Goal: Transaction & Acquisition: Book appointment/travel/reservation

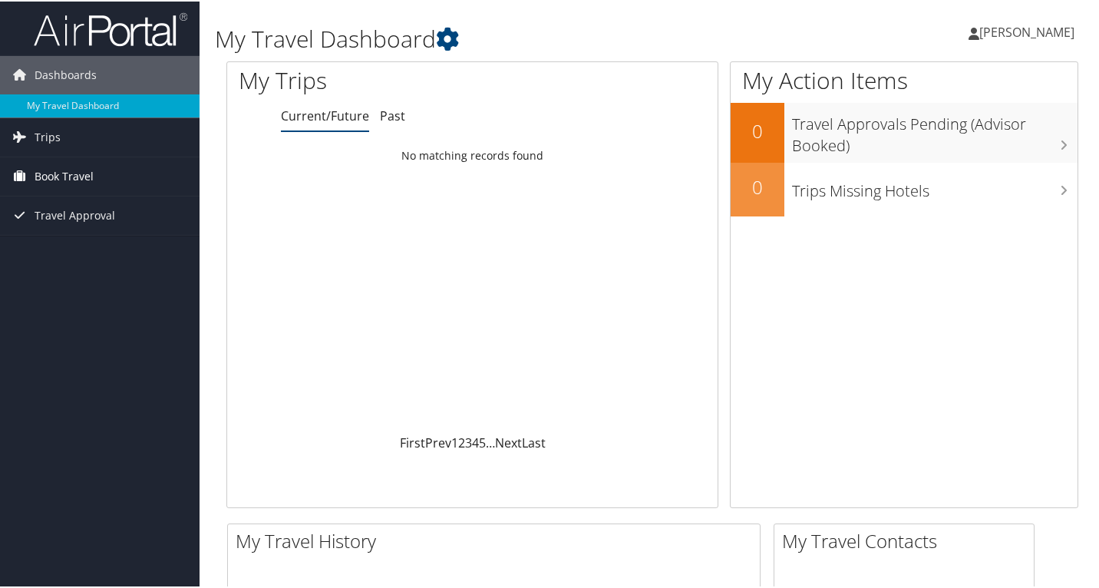
click at [51, 174] on span "Book Travel" at bounding box center [64, 175] width 59 height 38
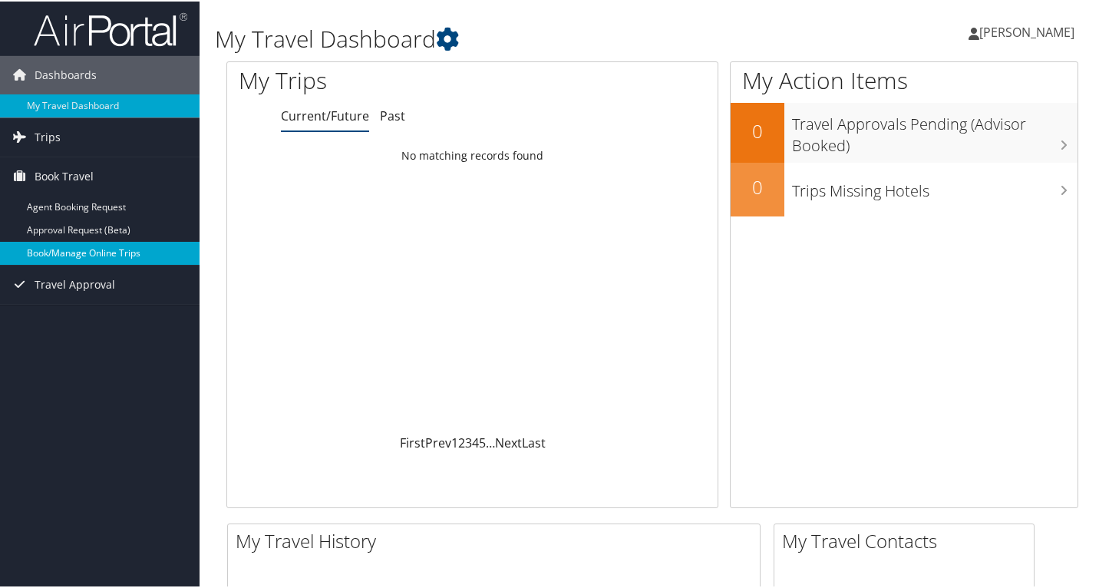
click at [59, 254] on link "Book/Manage Online Trips" at bounding box center [100, 251] width 200 height 23
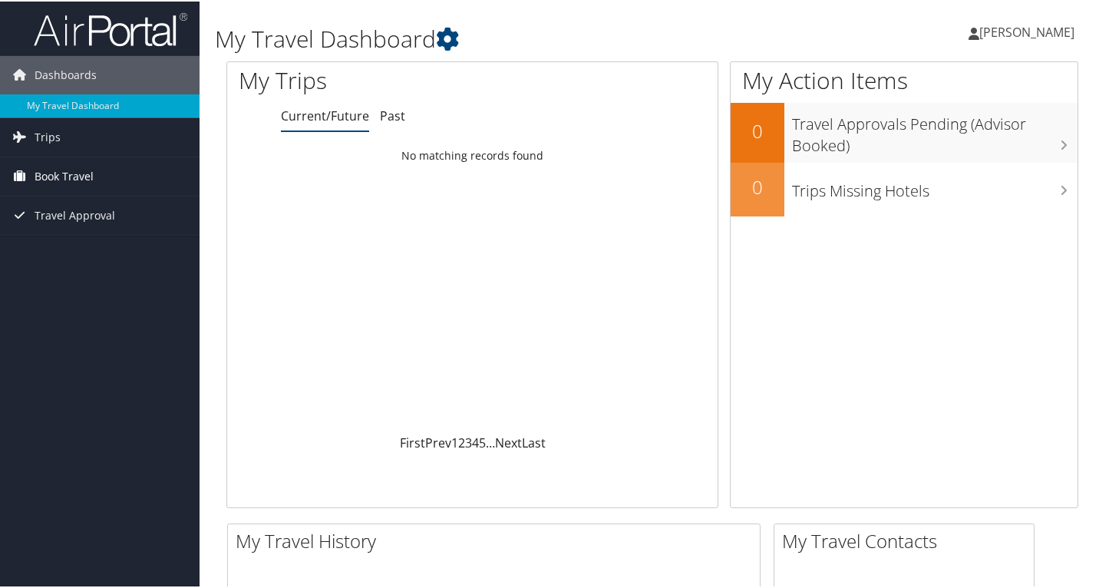
click at [72, 176] on span "Book Travel" at bounding box center [64, 175] width 59 height 38
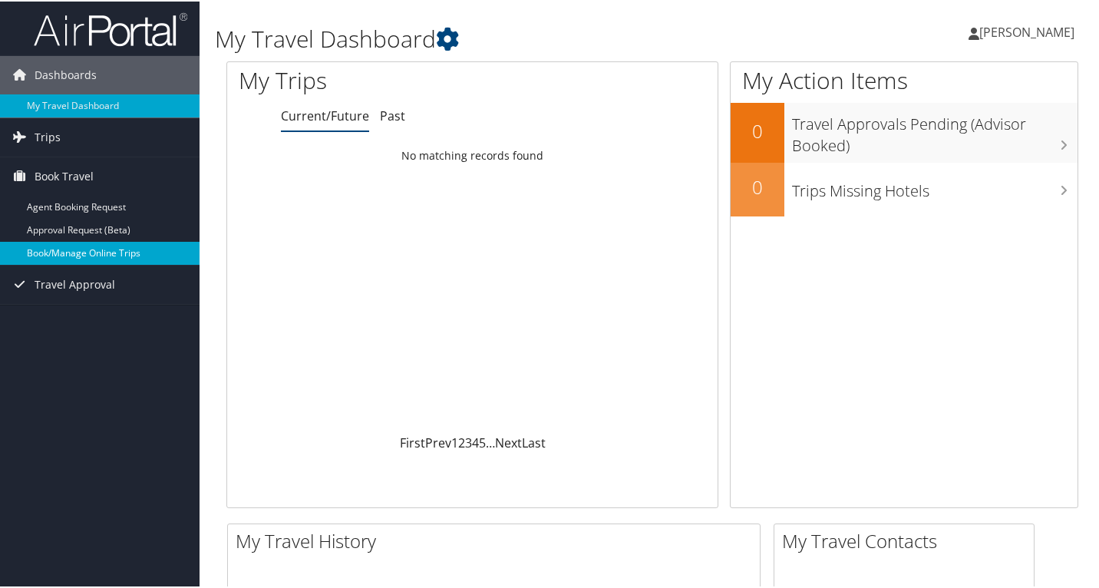
click at [77, 254] on link "Book/Manage Online Trips" at bounding box center [100, 251] width 200 height 23
click at [65, 252] on link "Book/Manage Online Trips" at bounding box center [100, 251] width 200 height 23
click at [82, 286] on span "Travel Approval" at bounding box center [75, 283] width 81 height 38
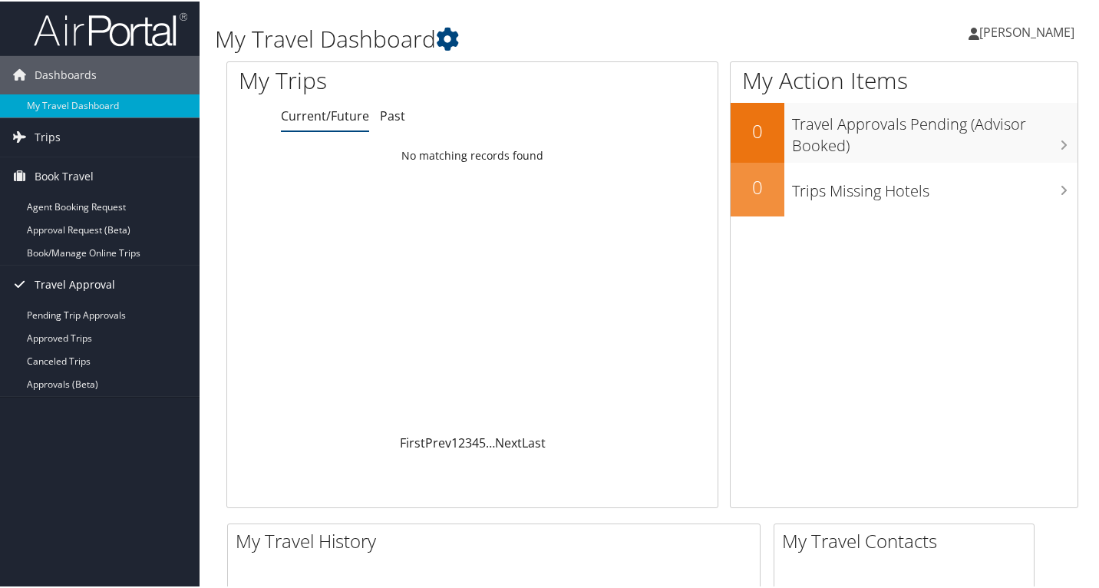
click at [82, 286] on span "Travel Approval" at bounding box center [75, 283] width 81 height 38
